Goal: Transaction & Acquisition: Obtain resource

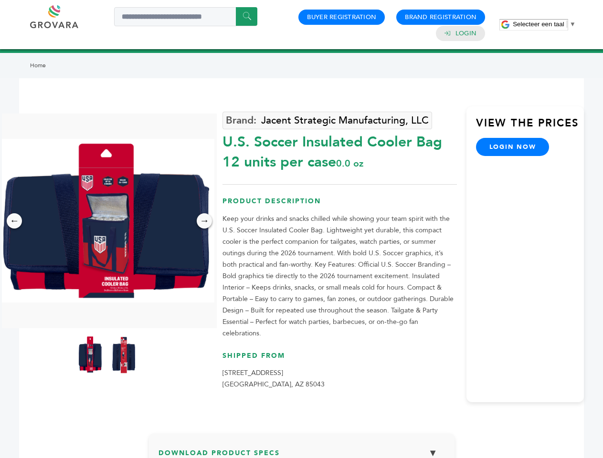
click at [544, 24] on span "Selecteer een taal" at bounding box center [538, 24] width 51 height 7
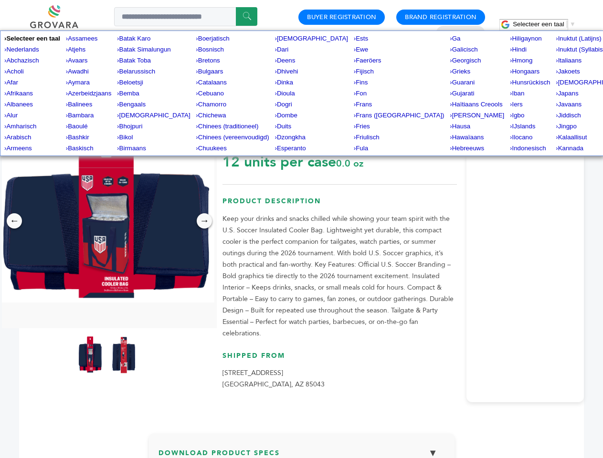
click at [107, 220] on img at bounding box center [107, 221] width 215 height 164
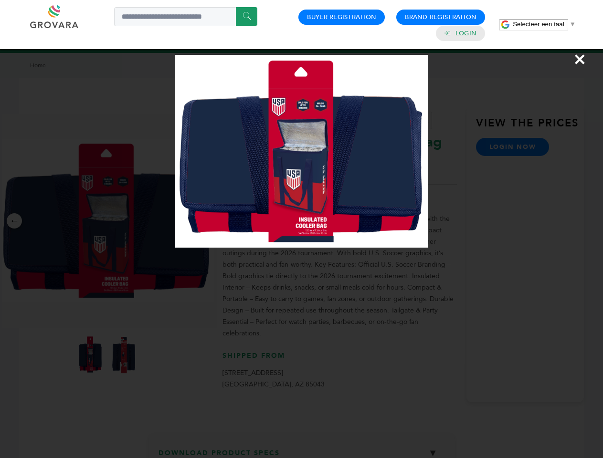
click at [14, 221] on div "×" at bounding box center [301, 229] width 603 height 458
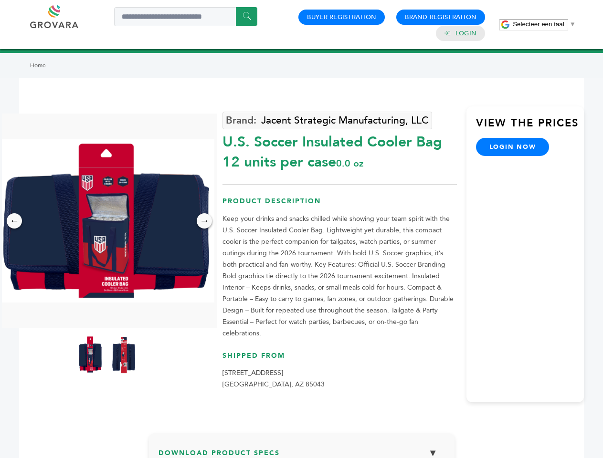
click at [204, 221] on div "→" at bounding box center [204, 220] width 15 height 15
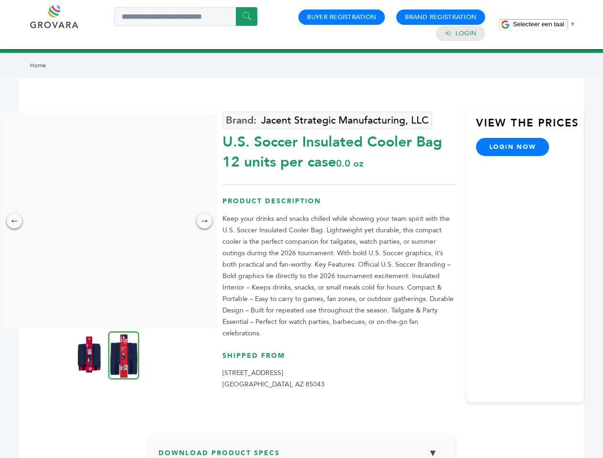
click at [90, 355] on img at bounding box center [89, 354] width 24 height 38
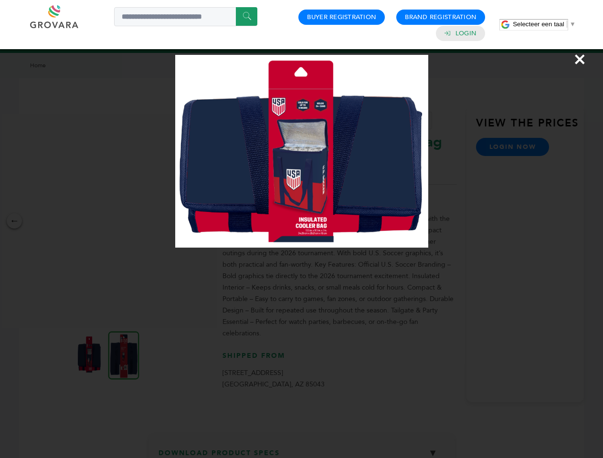
click at [124, 355] on div "×" at bounding box center [301, 229] width 603 height 458
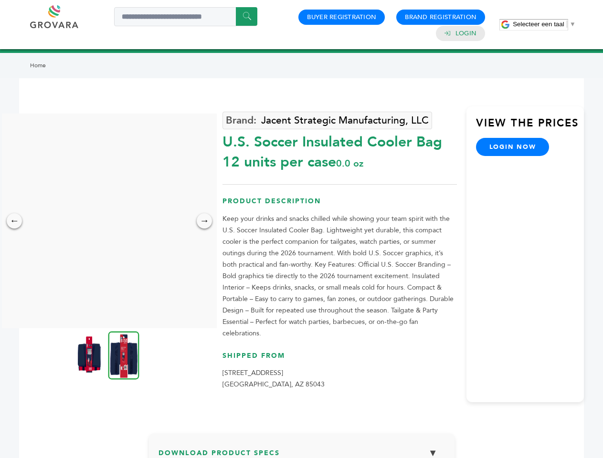
click at [302, 445] on h3 "Download Product Specs ▼" at bounding box center [301, 457] width 286 height 28
